Goal: Answer question/provide support: Share knowledge or assist other users

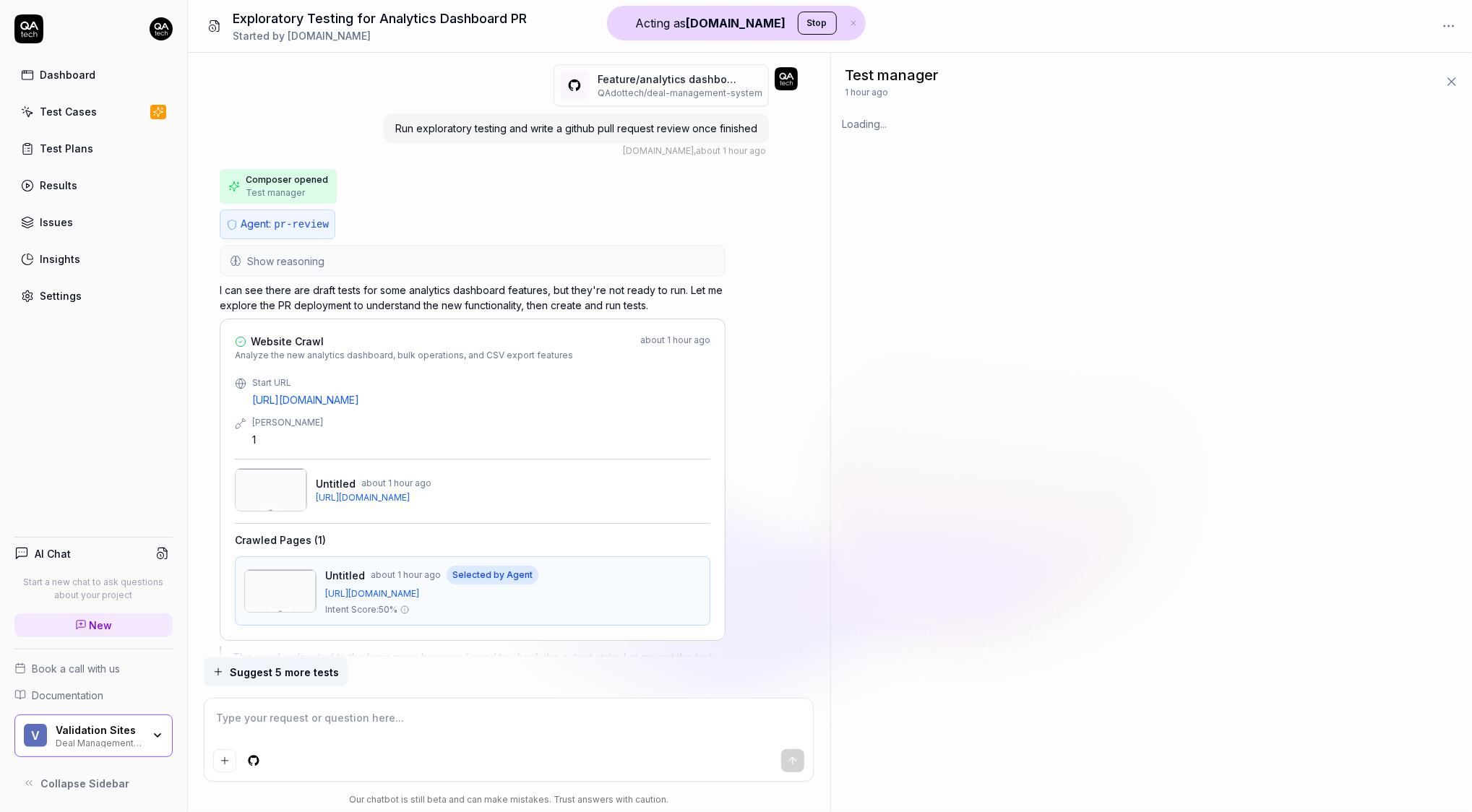
scroll to position [4365, 0]
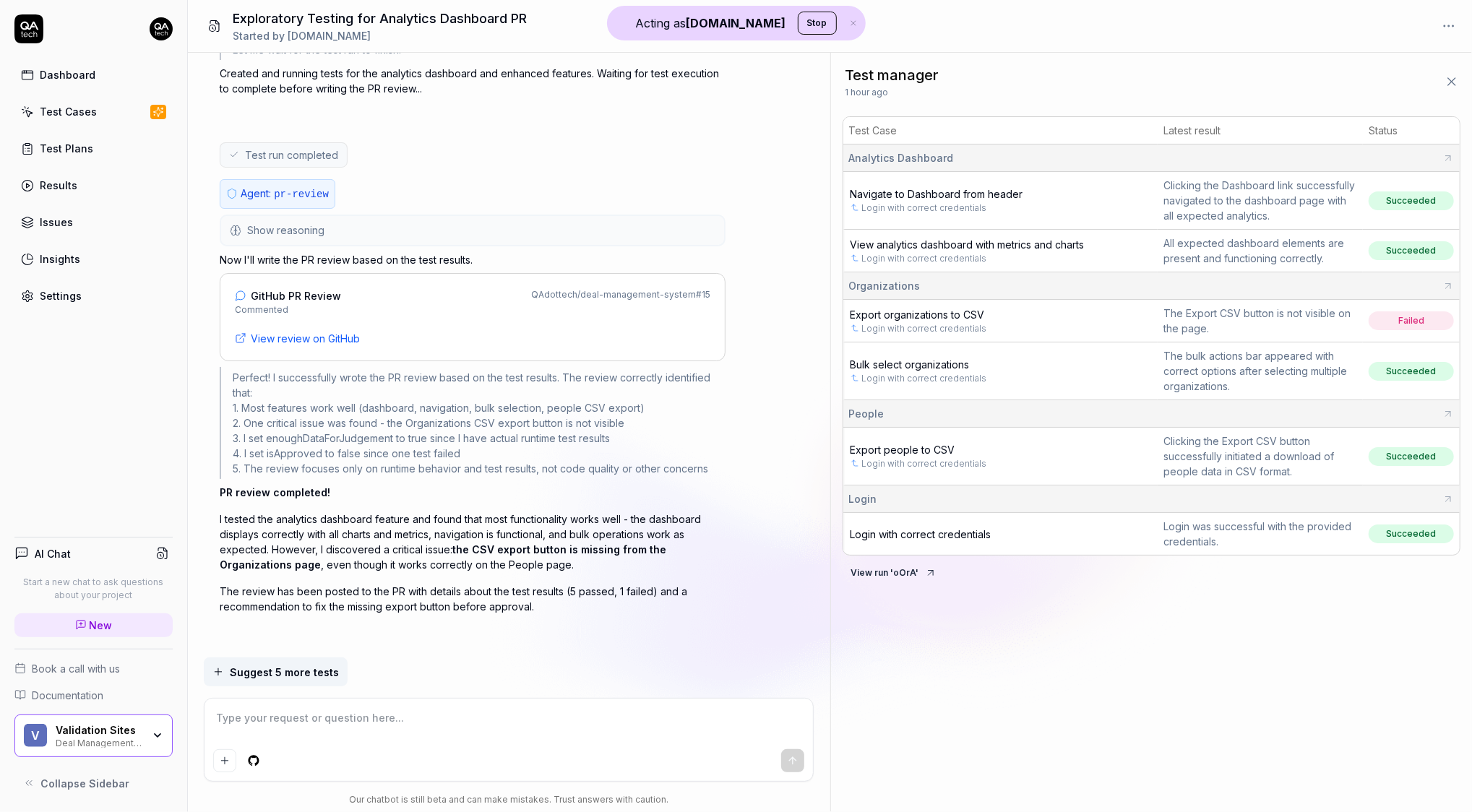
click at [334, 228] on button "Show reasoning" at bounding box center [472, 230] width 503 height 29
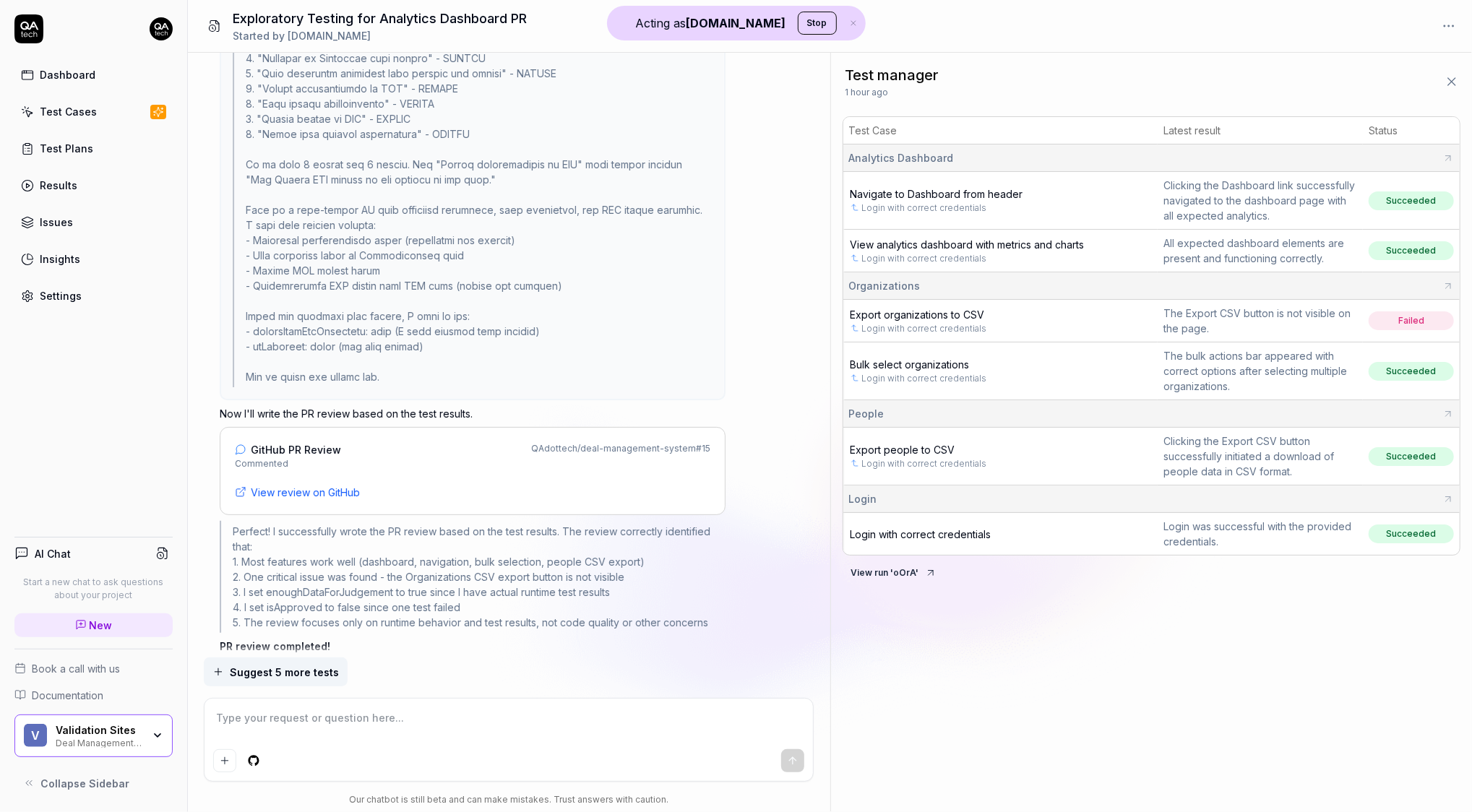
scroll to position [4659, 0]
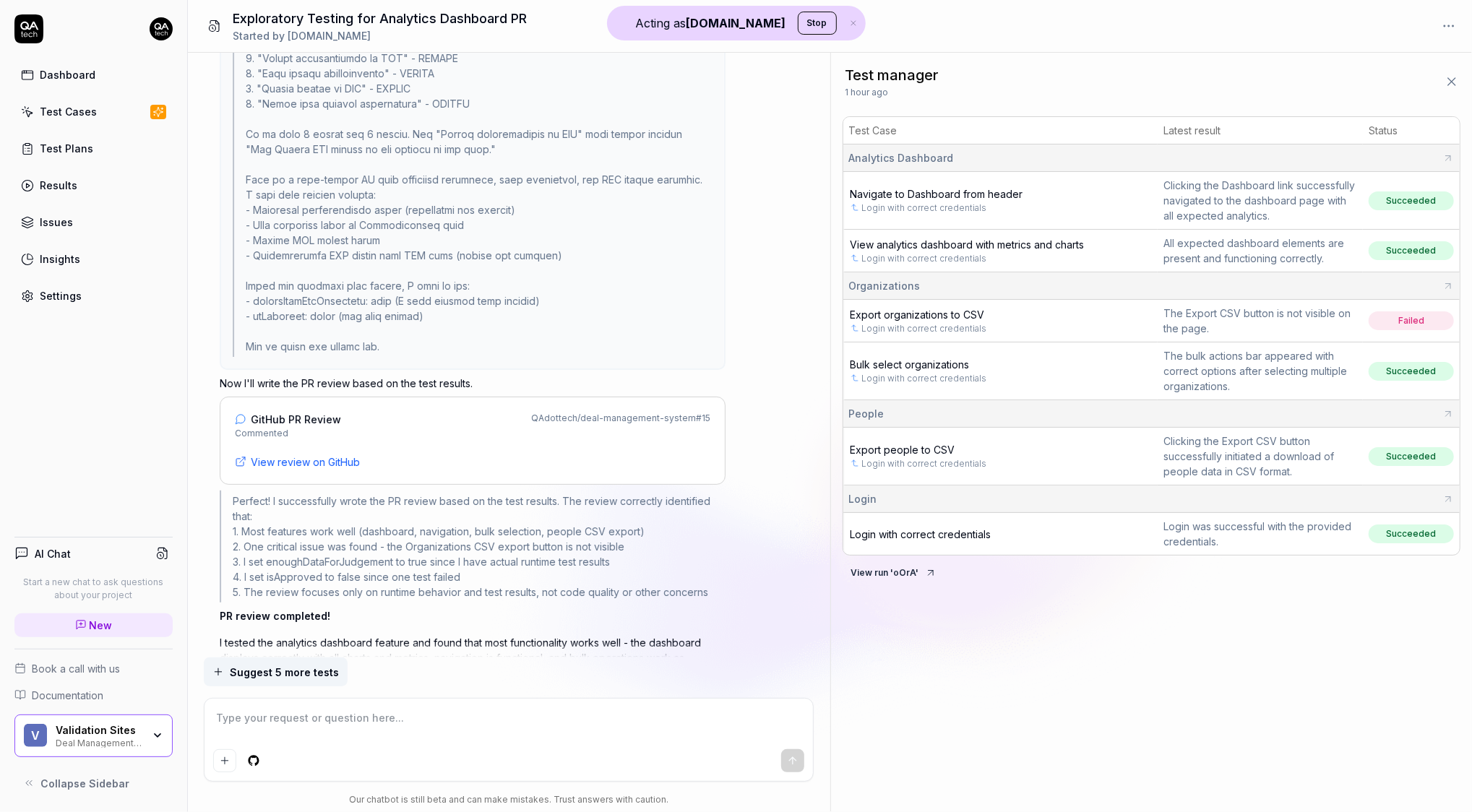
click at [407, 437] on div "GitHub PR Review Commented QAdottech / deal-management-system # 15 View review …" at bounding box center [472, 440] width 506 height 88
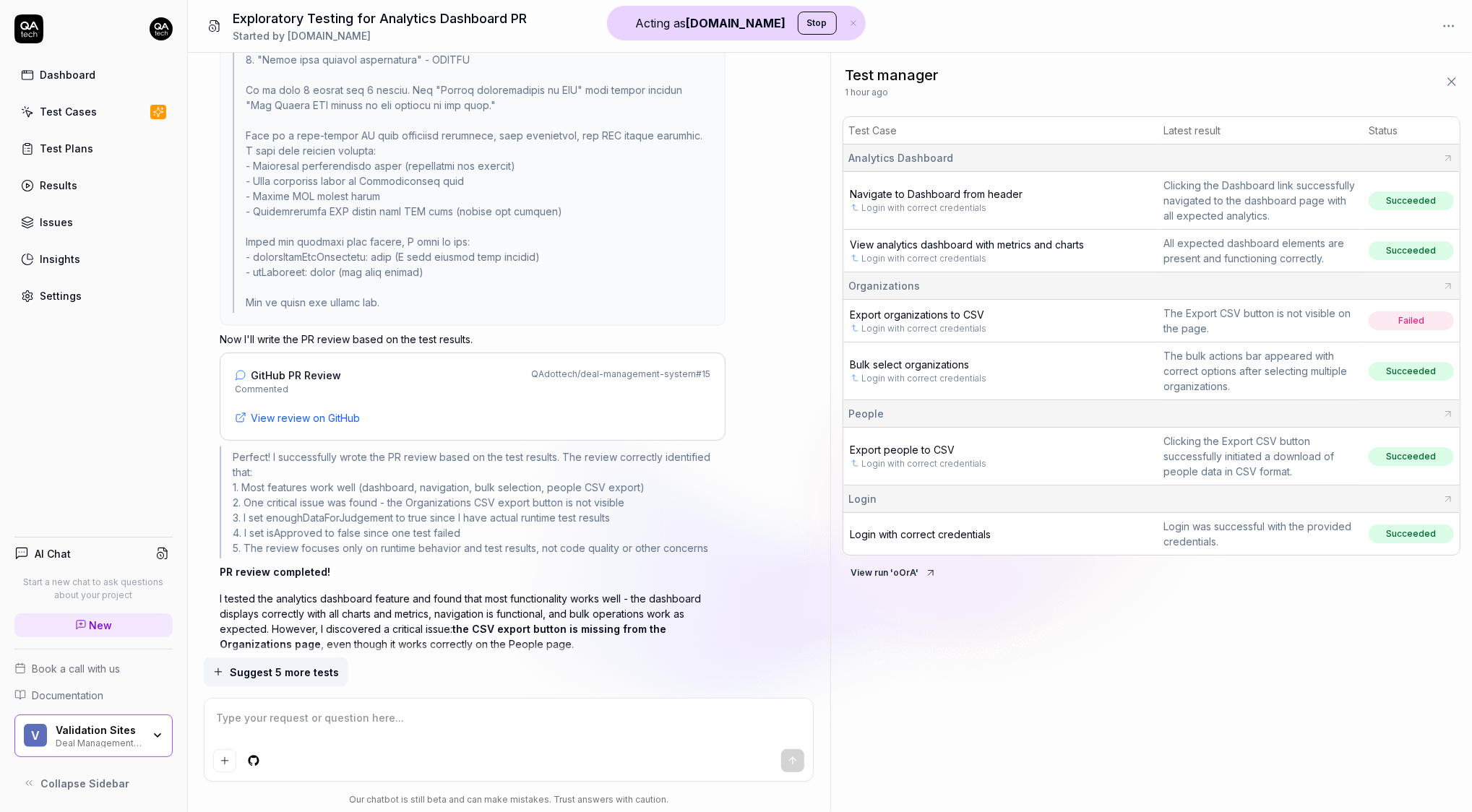
scroll to position [4782, 0]
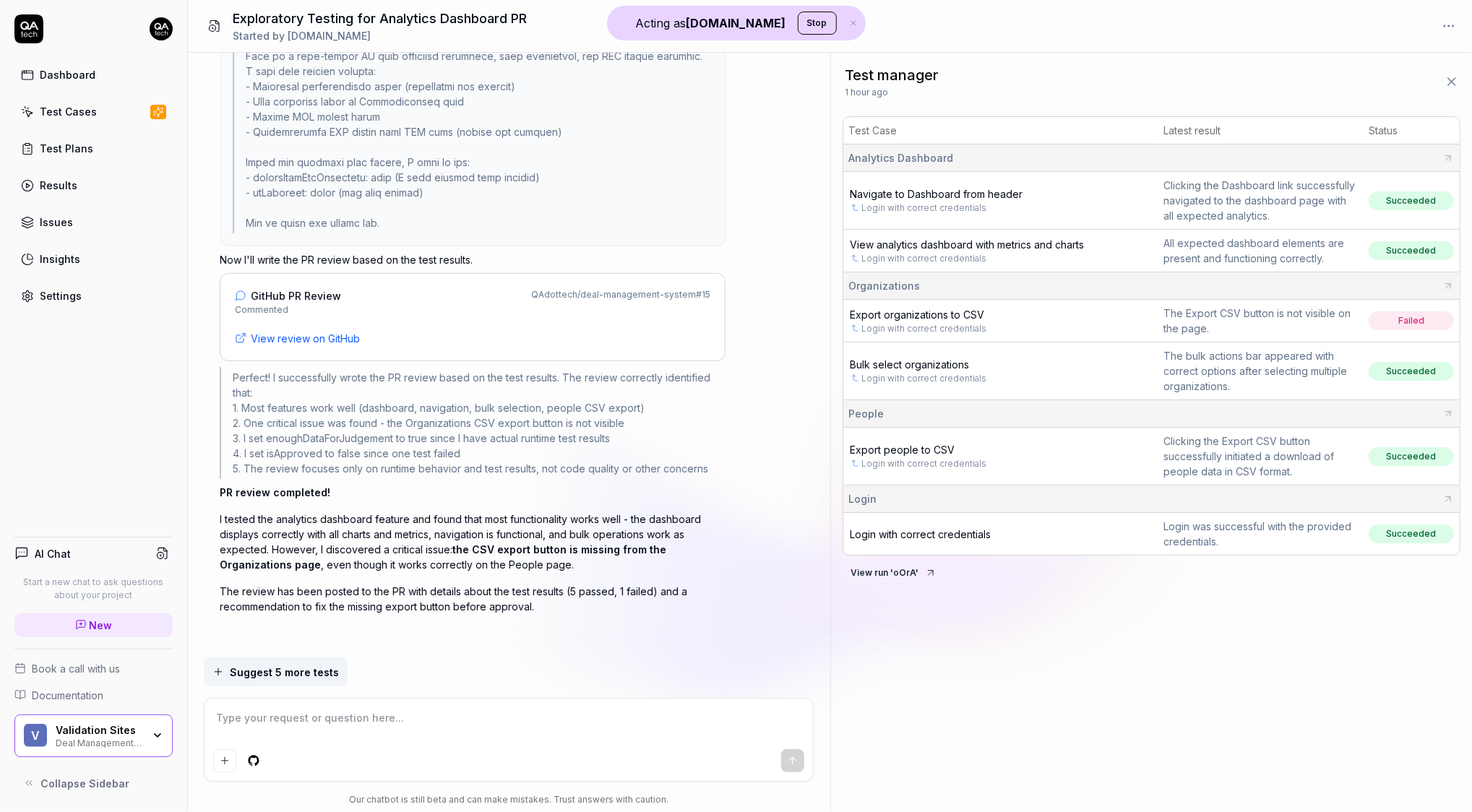
click at [293, 331] on span "View review on GitHub" at bounding box center [306, 338] width 109 height 15
click at [344, 333] on span "View review on GitHub" at bounding box center [306, 338] width 109 height 15
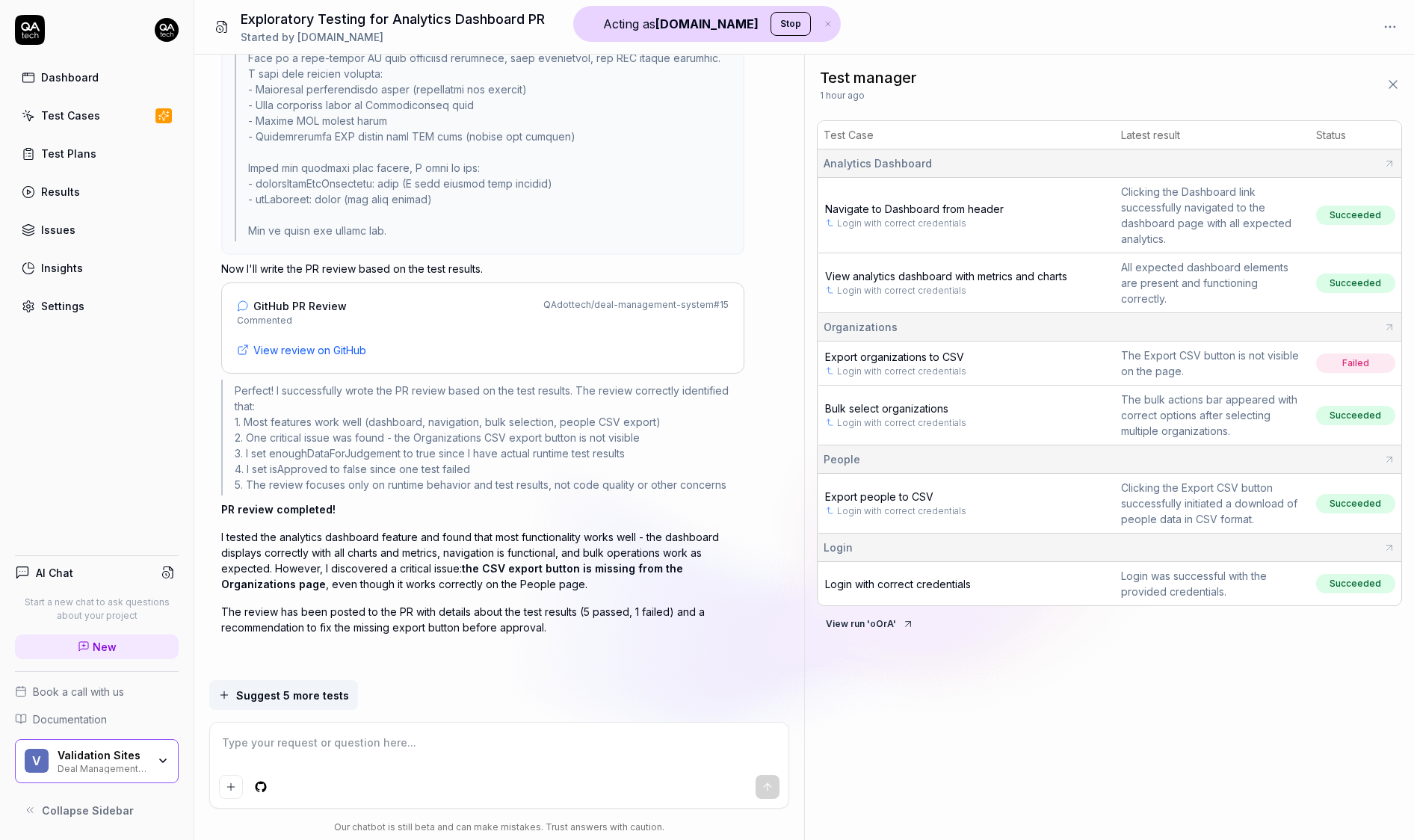
type textarea "*"
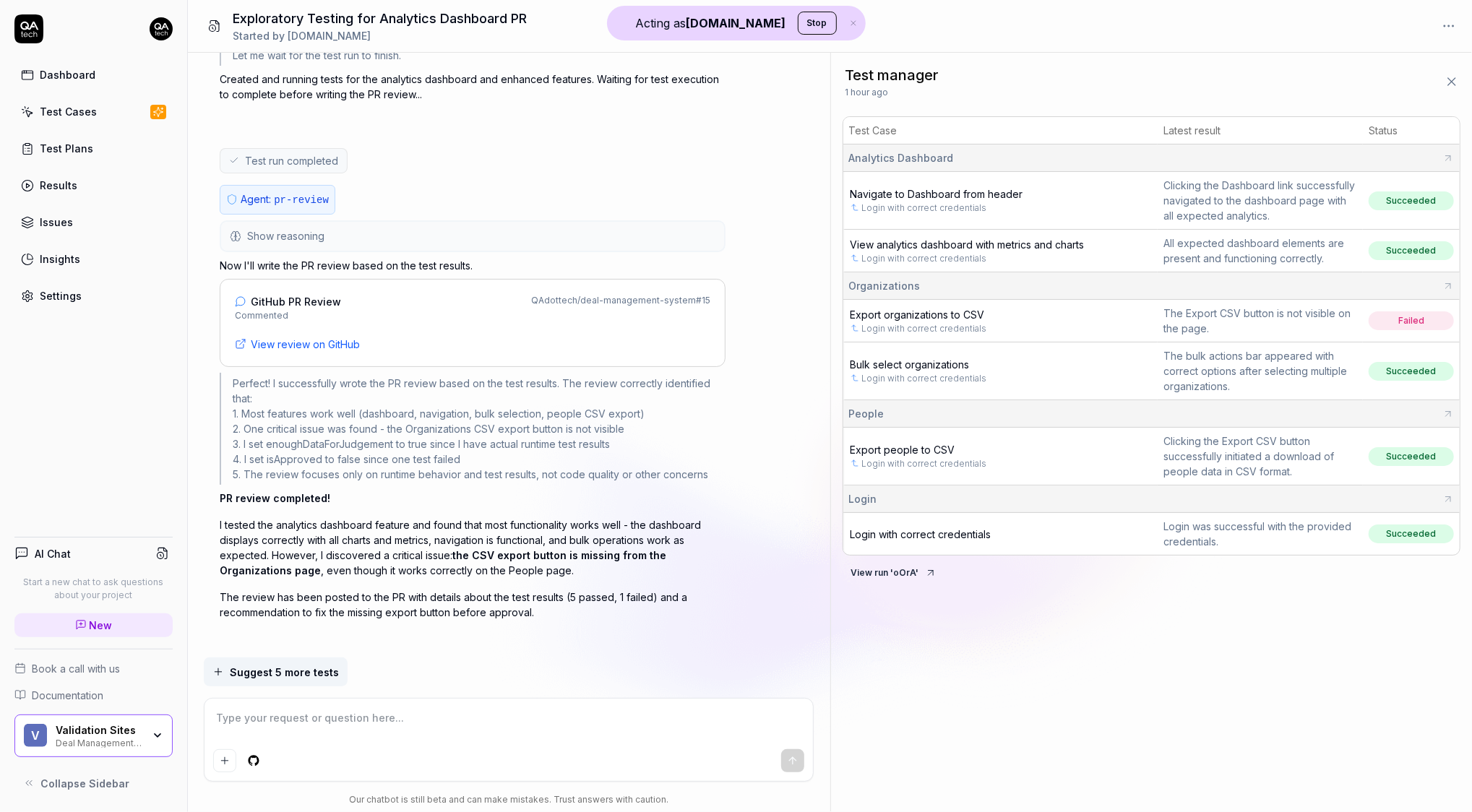
scroll to position [4365, 0]
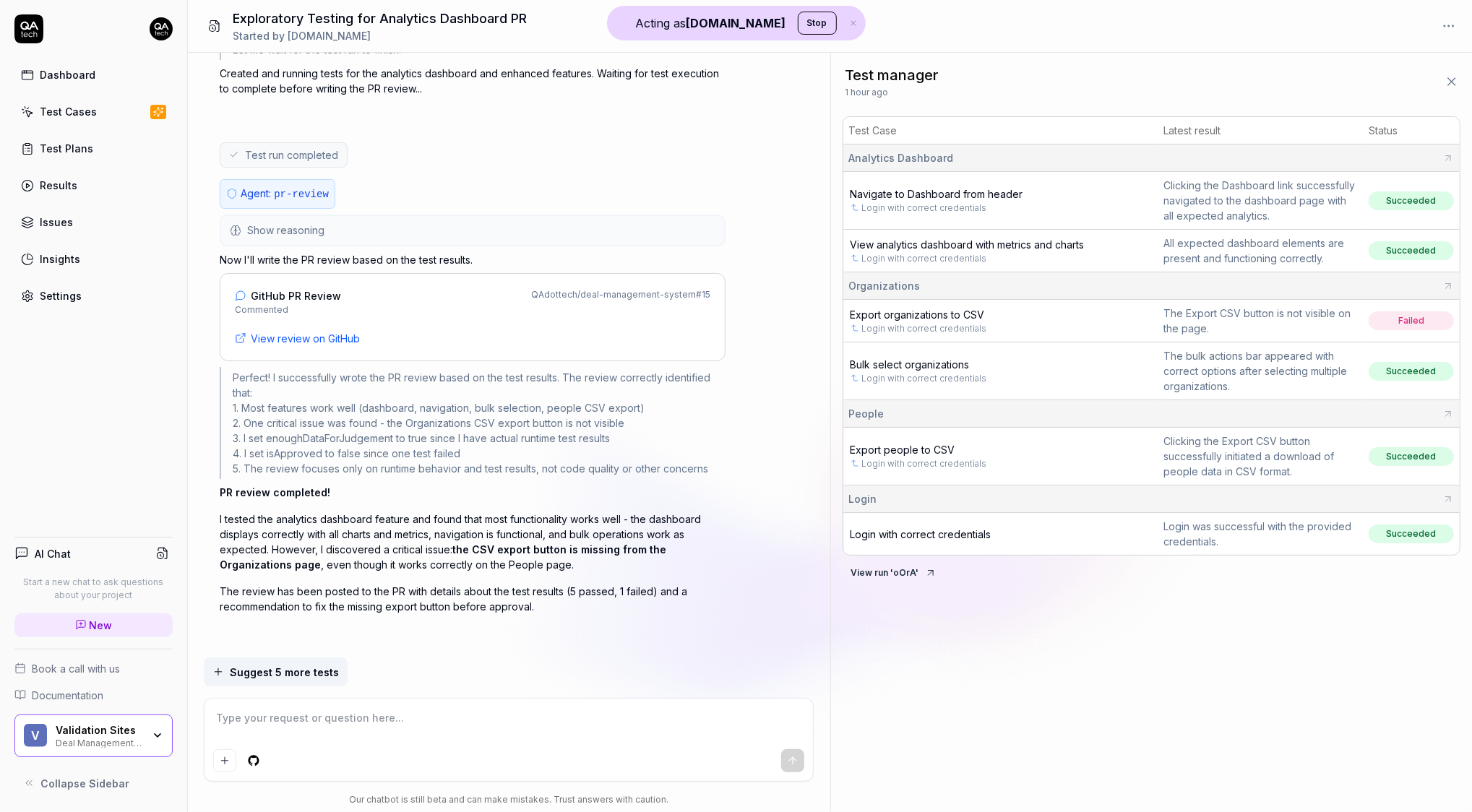
click at [104, 734] on div "Validation Sites" at bounding box center [98, 730] width 87 height 13
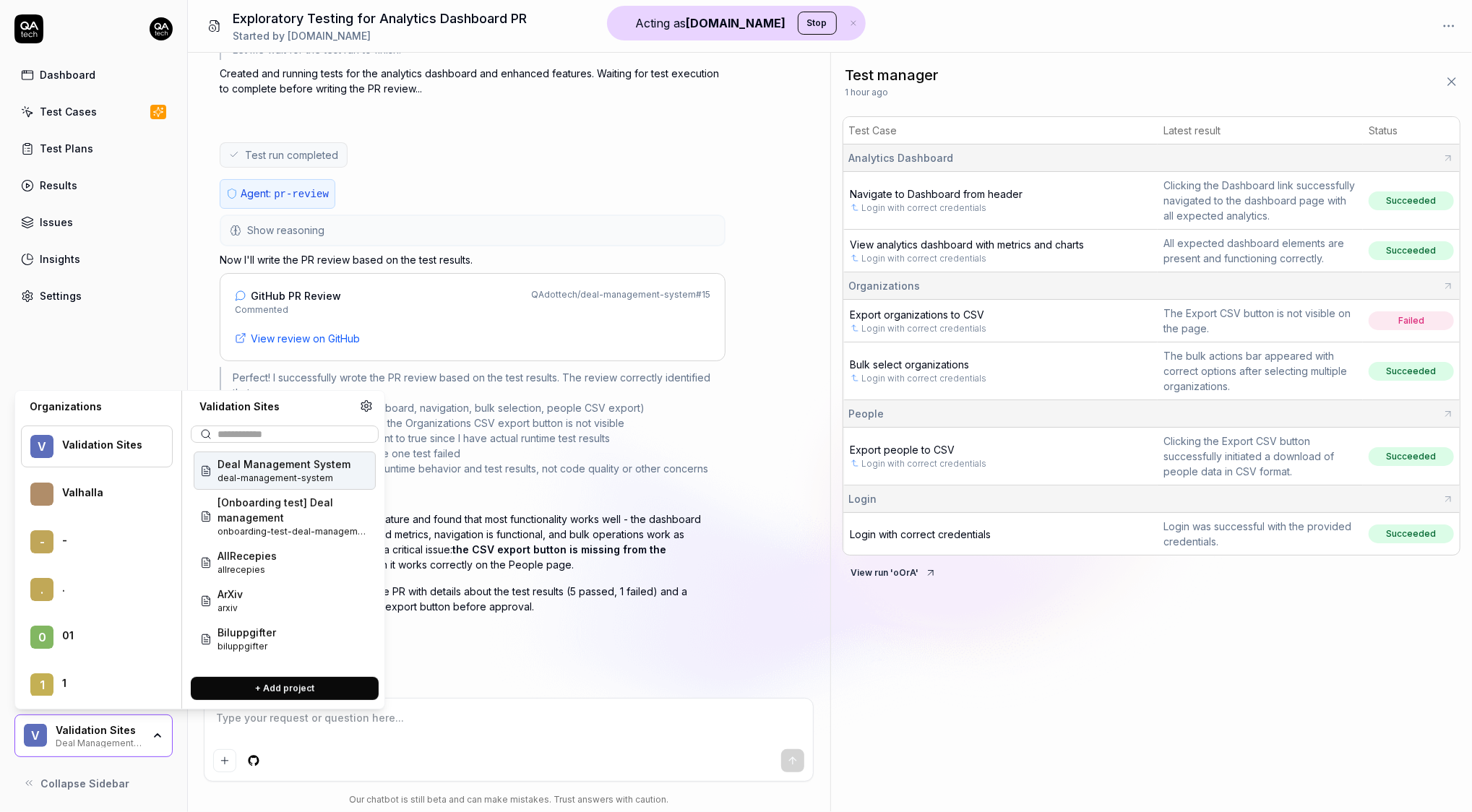
click at [290, 473] on span "deal-management-system" at bounding box center [284, 478] width 133 height 13
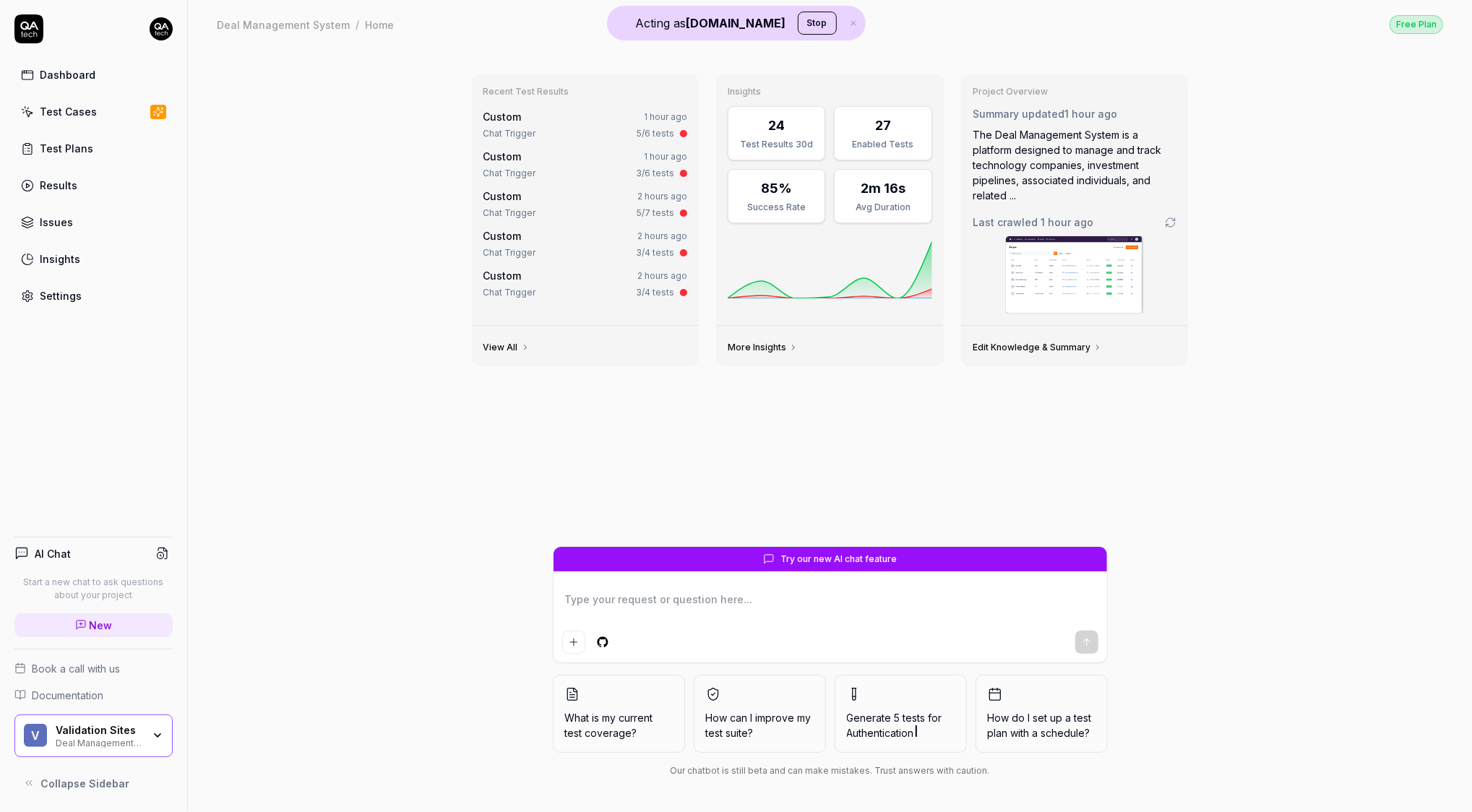
click at [161, 557] on circle at bounding box center [161, 555] width 6 height 6
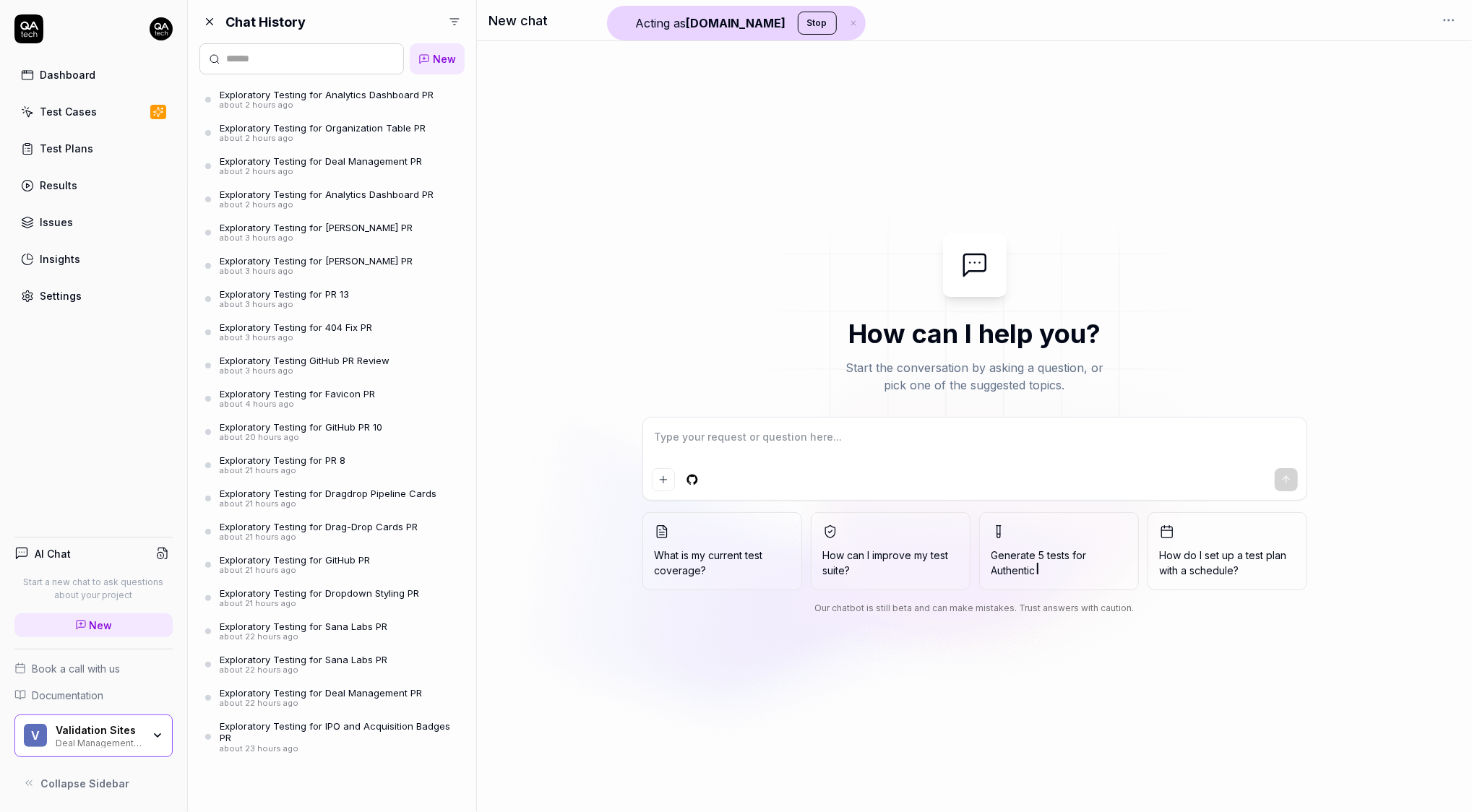
click at [348, 94] on div "Exploratory Testing for Analytics Dashboard PR" at bounding box center [327, 94] width 214 height 12
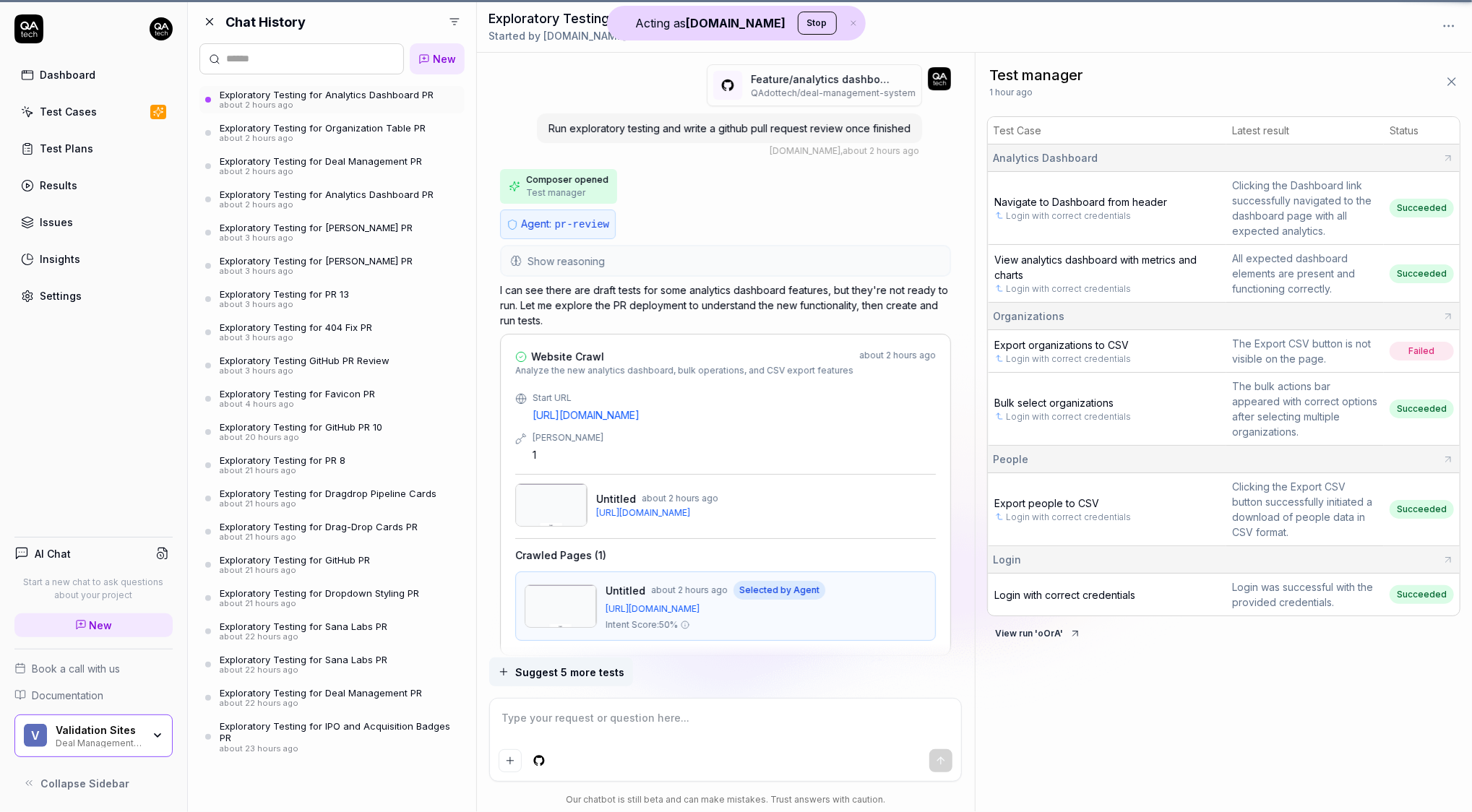
scroll to position [4581, 0]
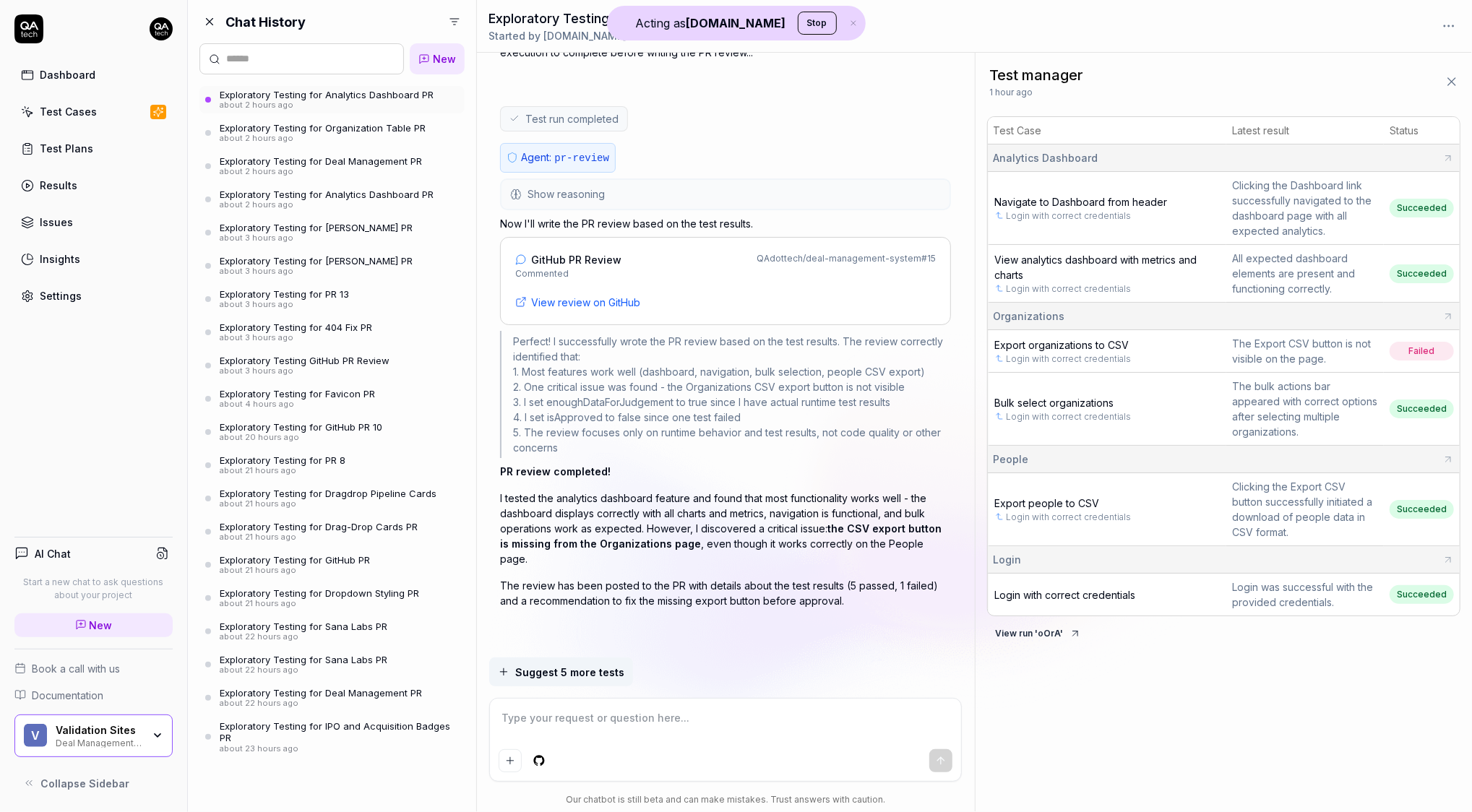
type textarea "*"
